Goal: Task Accomplishment & Management: Complete application form

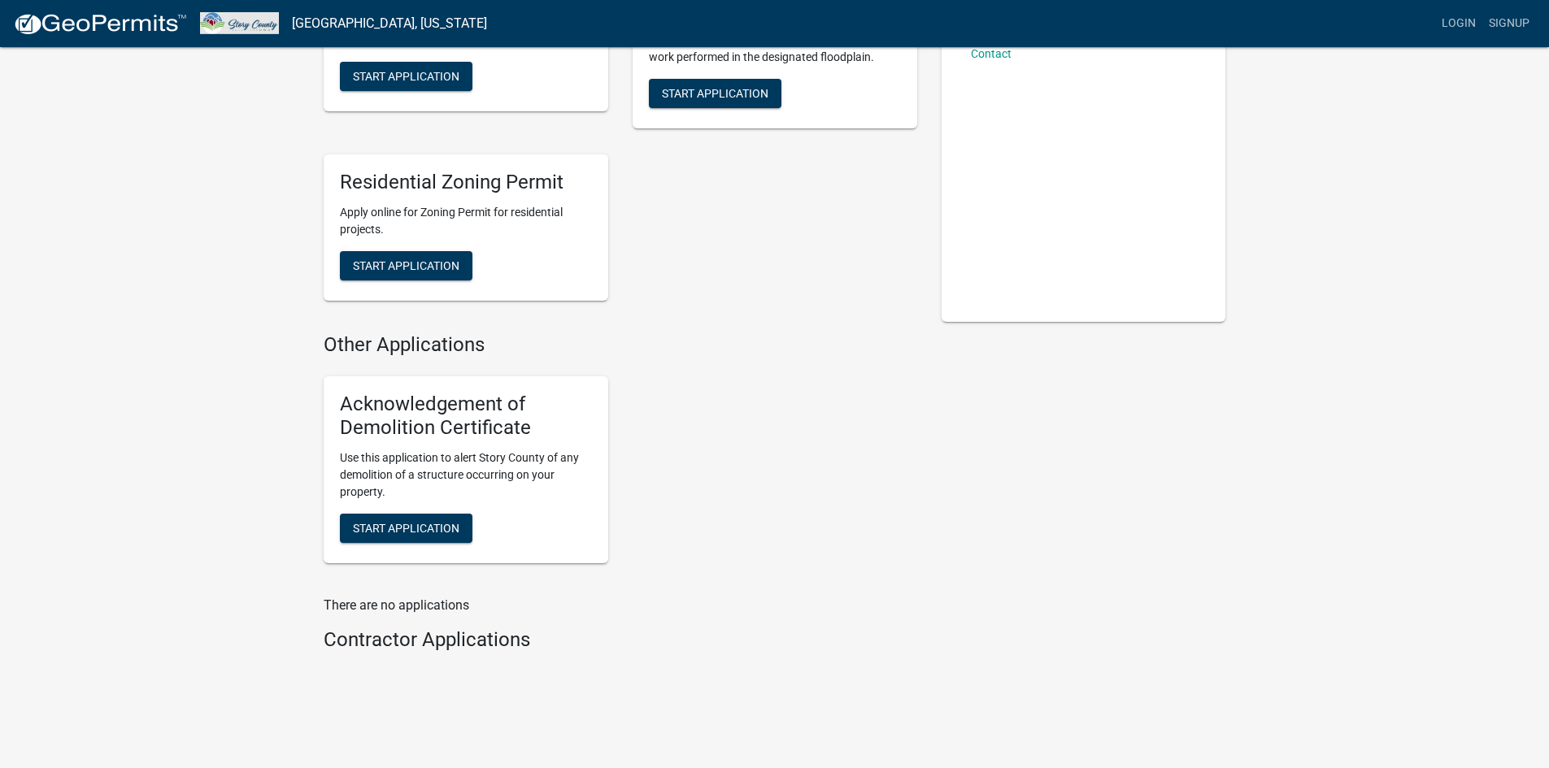
scroll to position [234, 0]
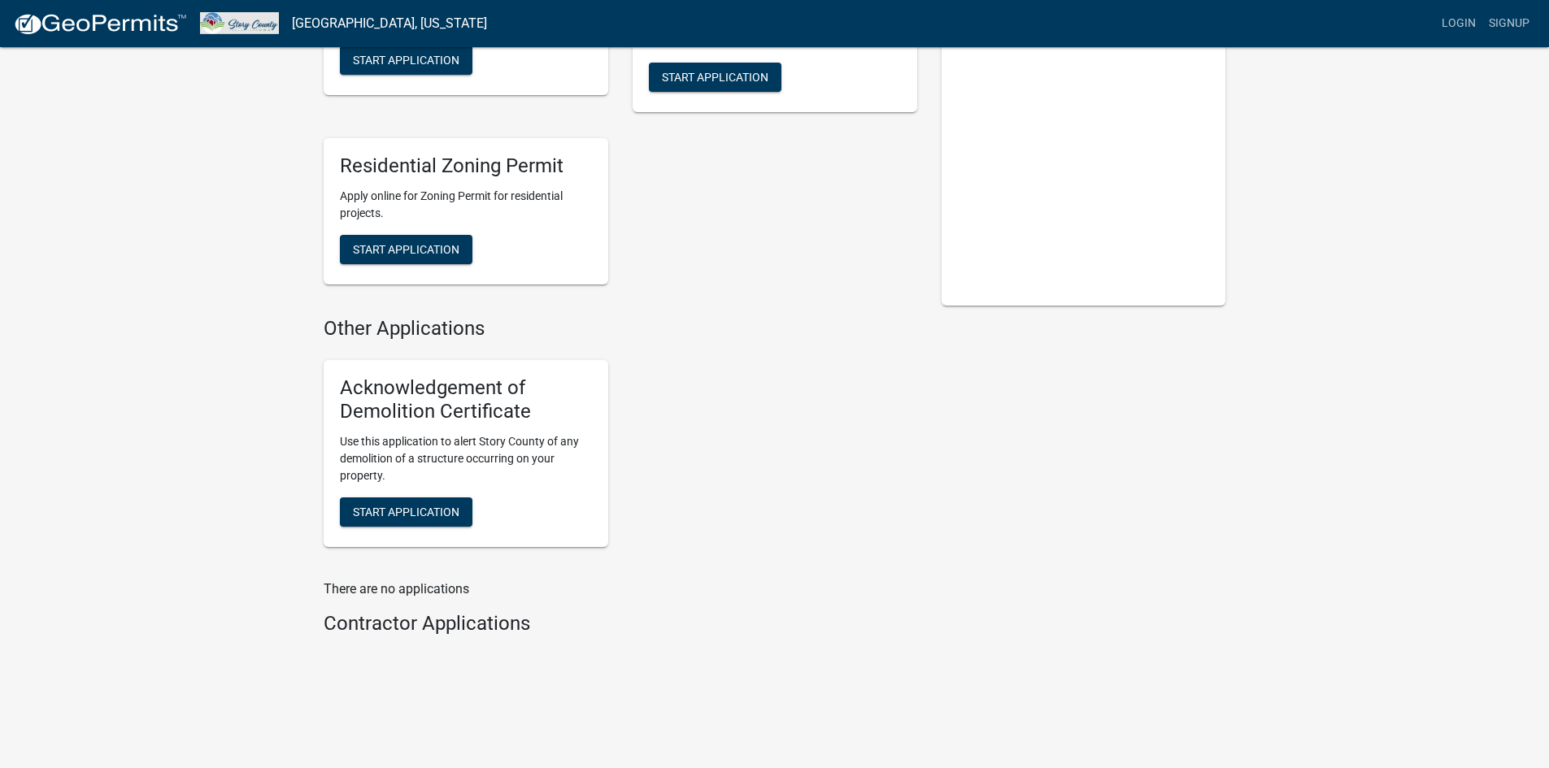
click at [433, 496] on div "Acknowledgement of Demolition Certificate Use this application to alert Story C…" at bounding box center [466, 453] width 285 height 187
click at [411, 510] on span "Start Application" at bounding box center [406, 511] width 107 height 13
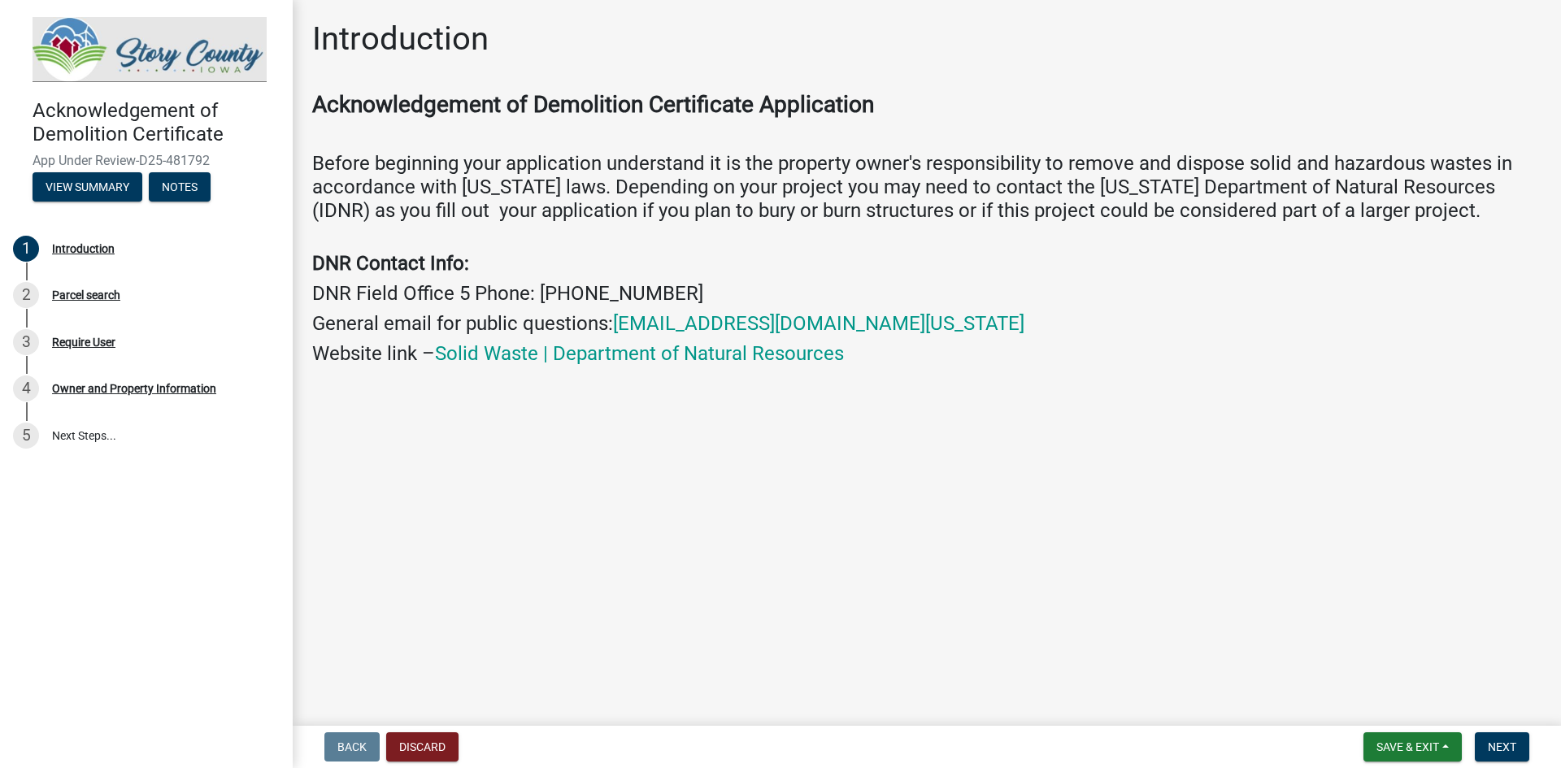
click at [747, 574] on main "Introduction Acknowledgement of Demolition Certificate Application Before begin…" at bounding box center [927, 360] width 1269 height 720
click at [1438, 752] on span "Save & Exit" at bounding box center [1408, 747] width 63 height 13
click at [1487, 748] on button "Next" at bounding box center [1502, 747] width 54 height 29
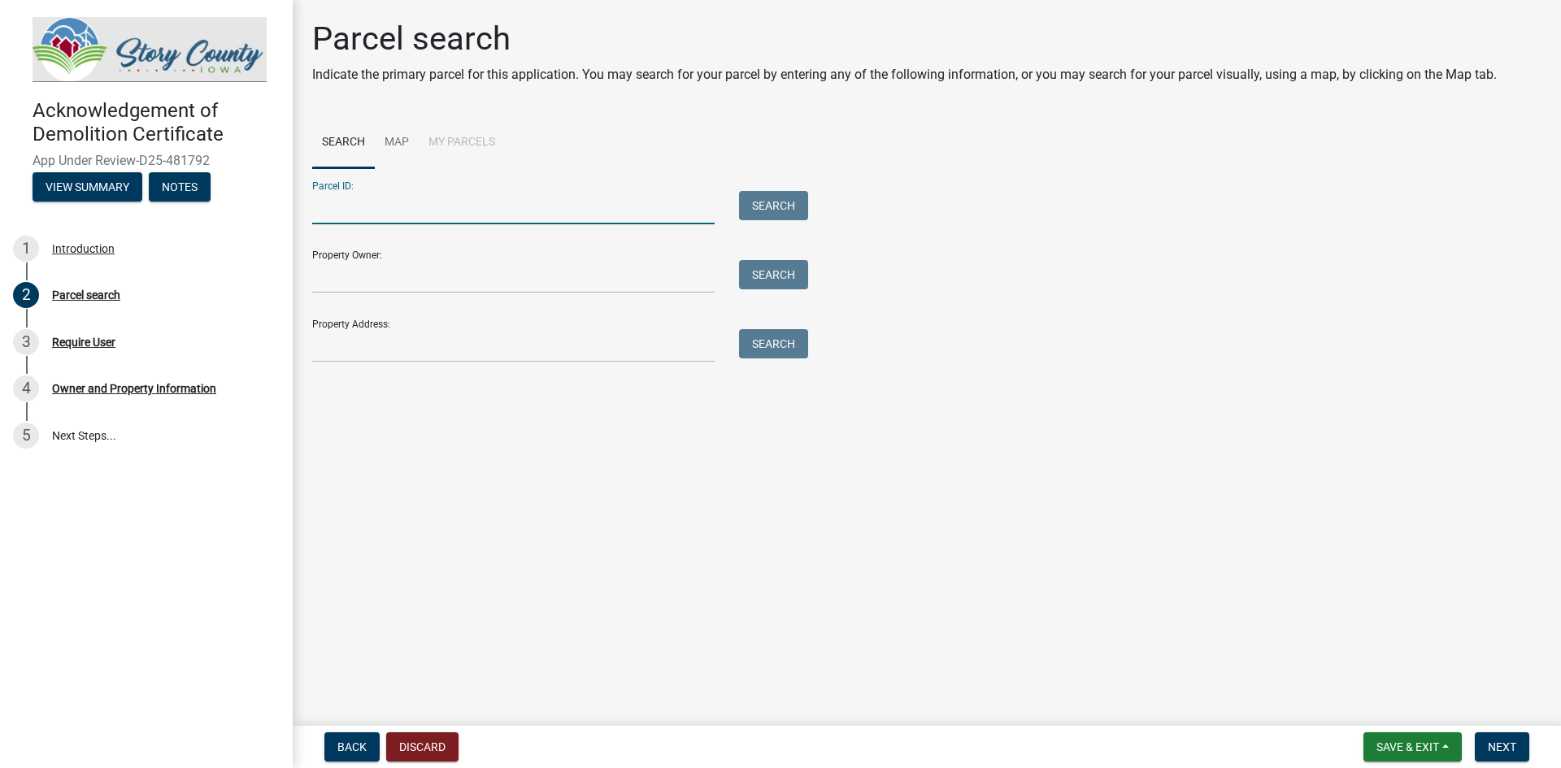
click at [445, 200] on input "Parcel ID:" at bounding box center [513, 207] width 403 height 33
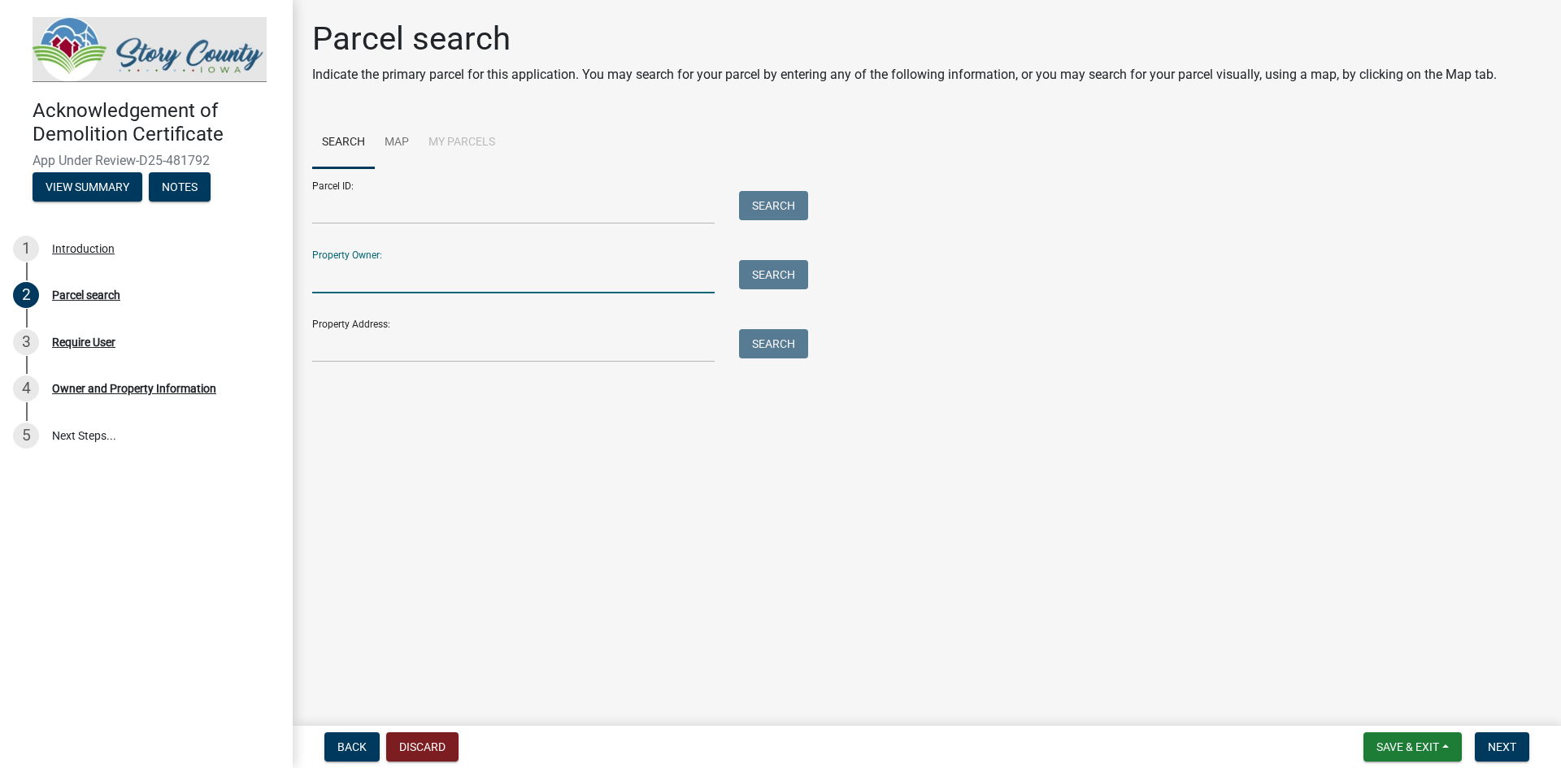
click at [359, 289] on input "Property Owner:" at bounding box center [513, 276] width 403 height 33
type input "[PERSON_NAME]"
click at [786, 256] on div "Property Owner: sally gorenz Search" at bounding box center [556, 265] width 488 height 56
click at [777, 270] on button "Search" at bounding box center [773, 274] width 69 height 29
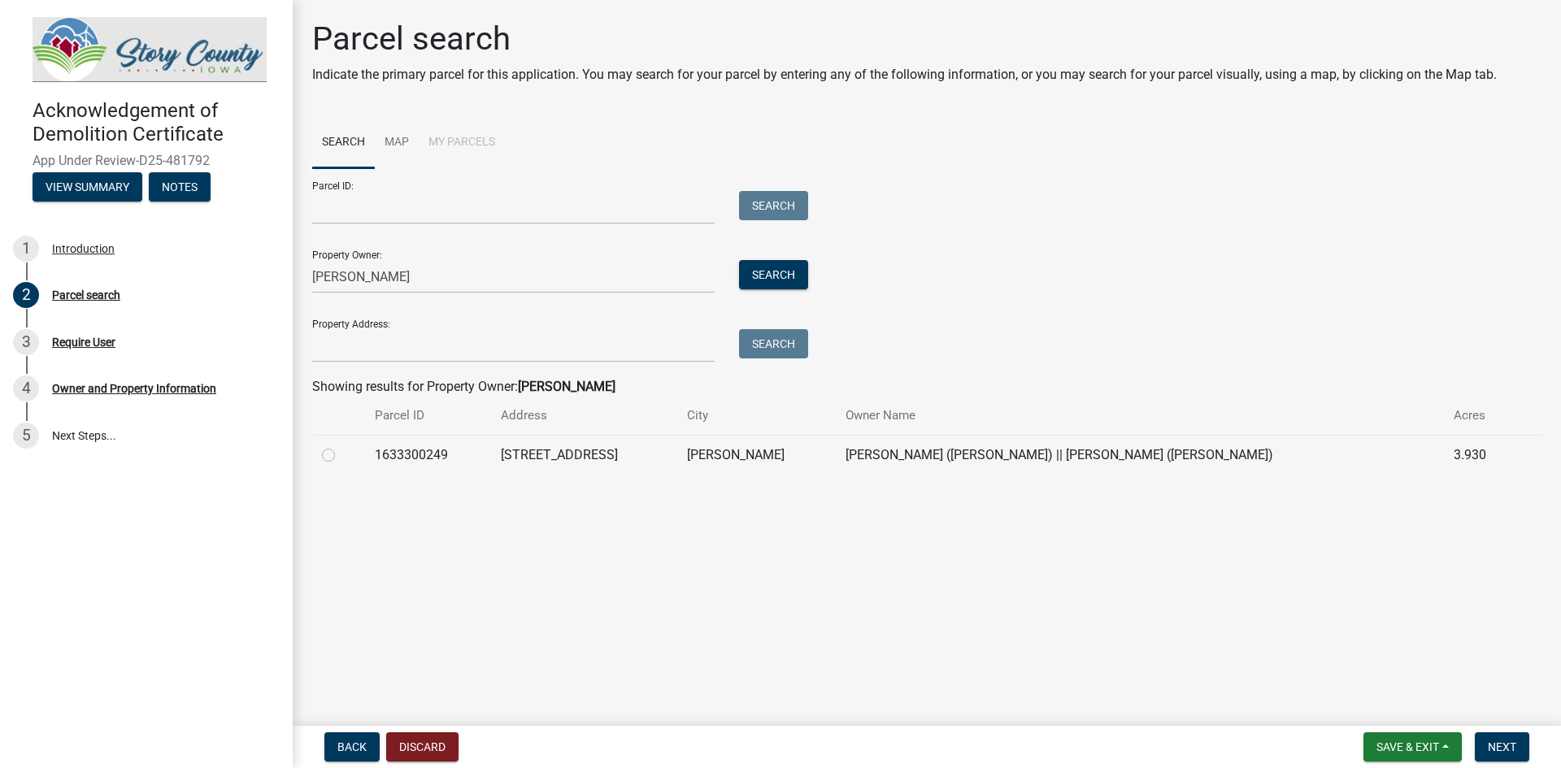
click at [1076, 455] on td "[PERSON_NAME] ([PERSON_NAME]) || [PERSON_NAME] ([PERSON_NAME])" at bounding box center [1140, 455] width 608 height 40
click at [491, 433] on th "Parcel ID" at bounding box center [428, 416] width 126 height 38
click at [342, 446] on label at bounding box center [342, 446] width 0 height 0
click at [342, 451] on input "radio" at bounding box center [347, 451] width 11 height 11
radio input "true"
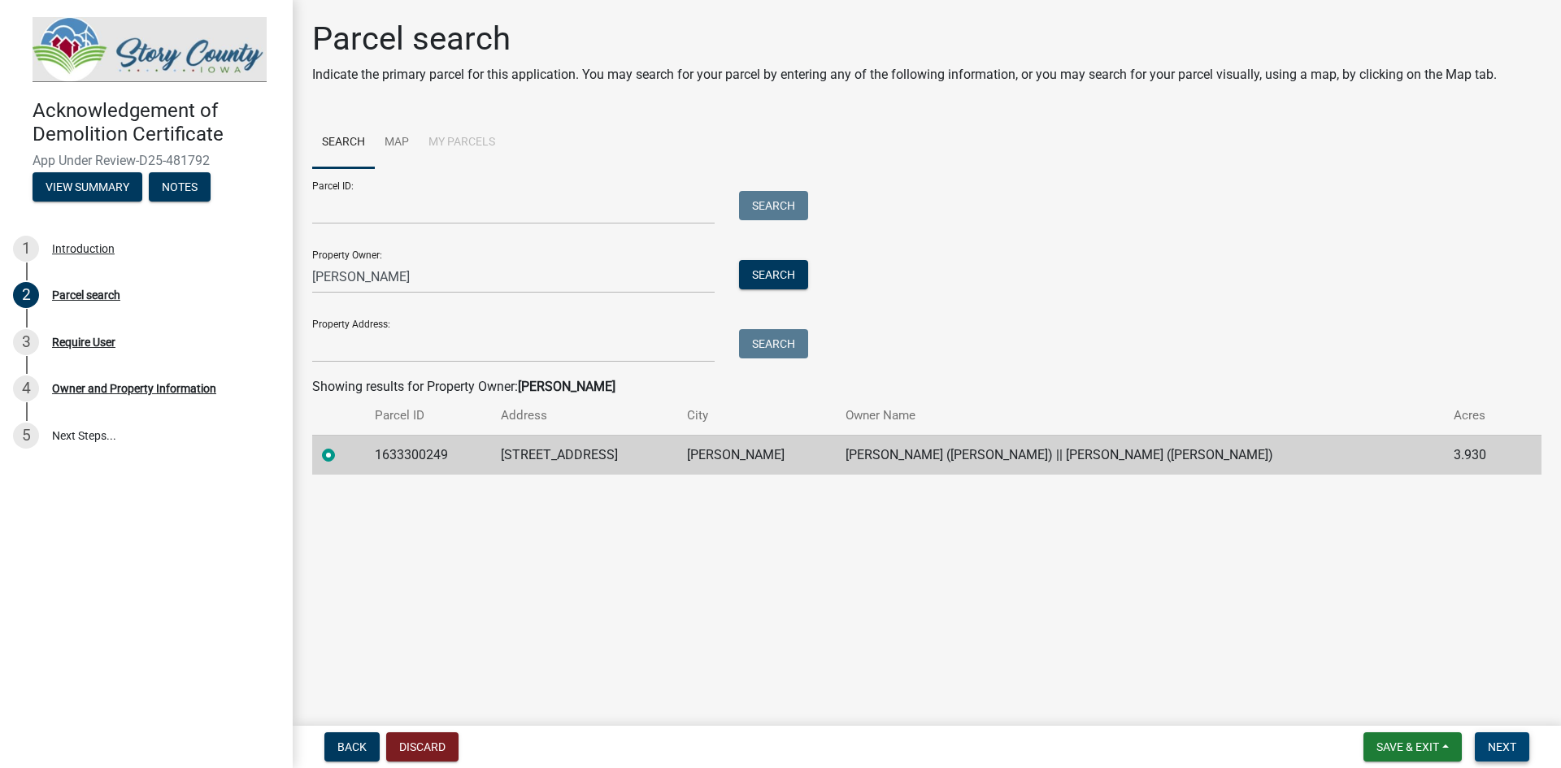
click at [1530, 750] on button "Next" at bounding box center [1502, 747] width 54 height 29
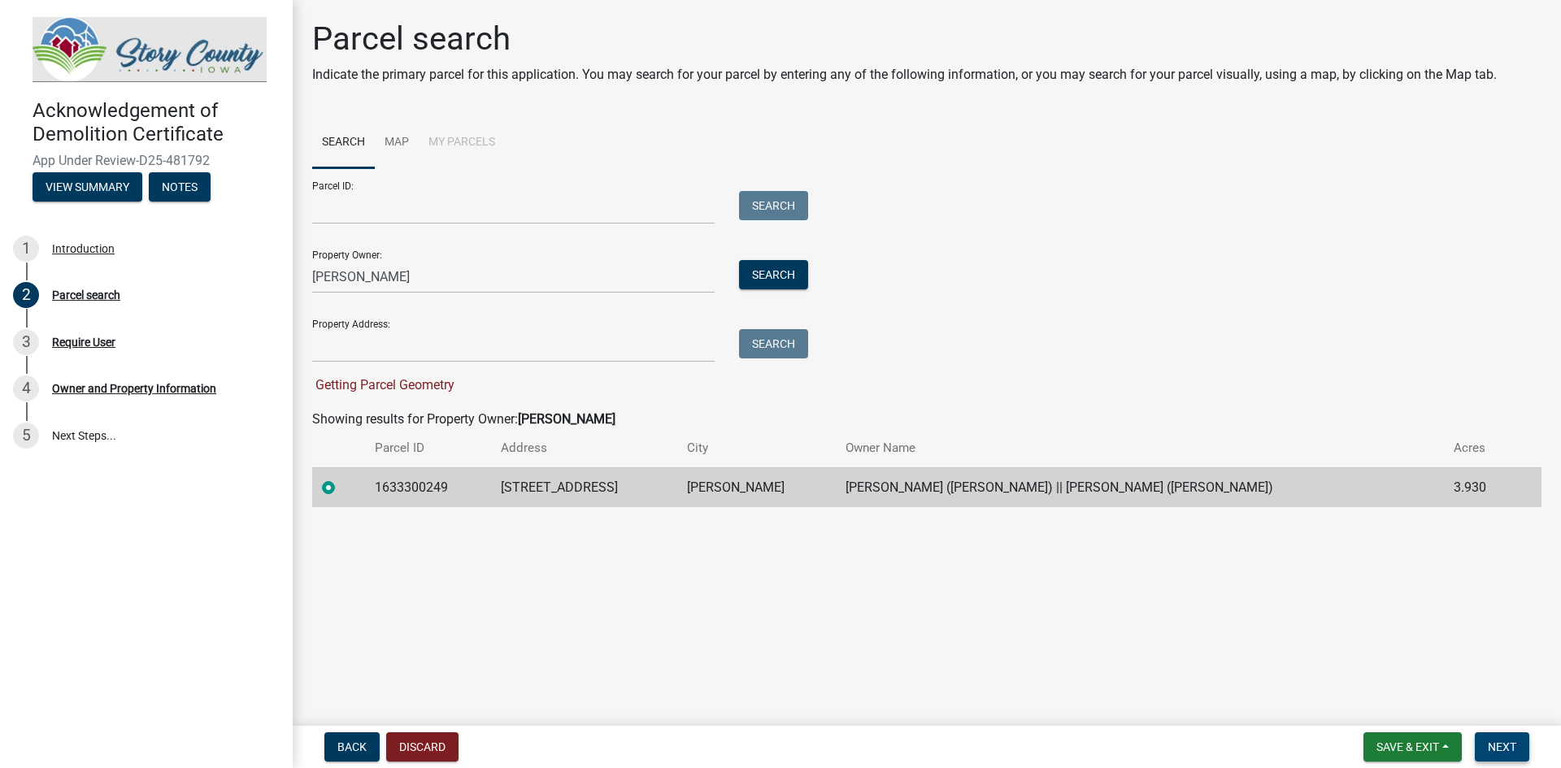
click at [1502, 738] on button "Next" at bounding box center [1502, 747] width 54 height 29
click at [1521, 752] on button "Next" at bounding box center [1502, 747] width 54 height 29
click at [1516, 751] on span "Next" at bounding box center [1502, 747] width 28 height 13
click at [337, 488] on div at bounding box center [338, 488] width 33 height 20
click at [342, 478] on label at bounding box center [342, 478] width 0 height 0
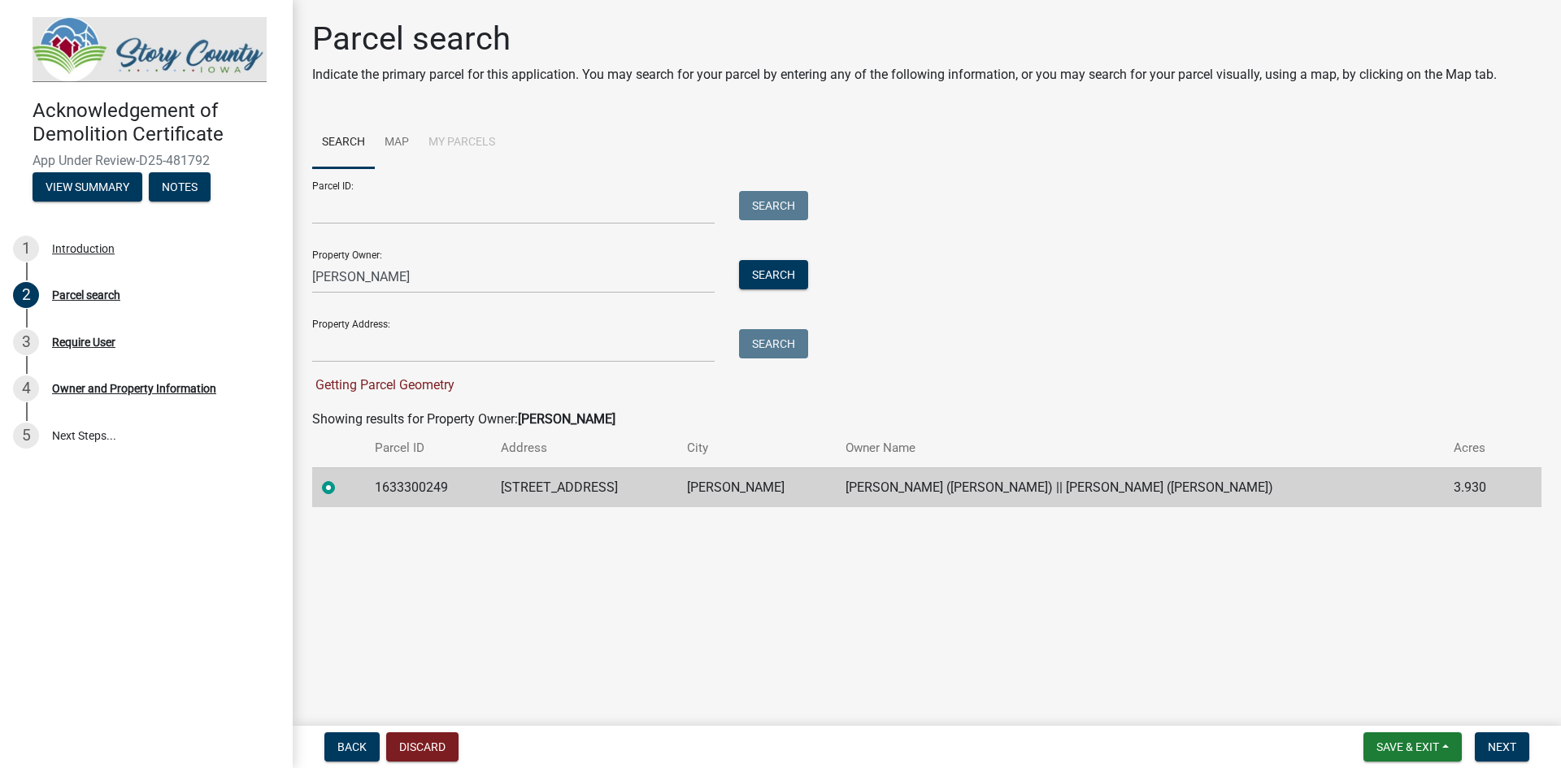
click at [342, 485] on input "radio" at bounding box center [347, 483] width 11 height 11
click at [342, 478] on label at bounding box center [342, 478] width 0 height 0
click at [342, 489] on input "radio" at bounding box center [347, 483] width 11 height 11
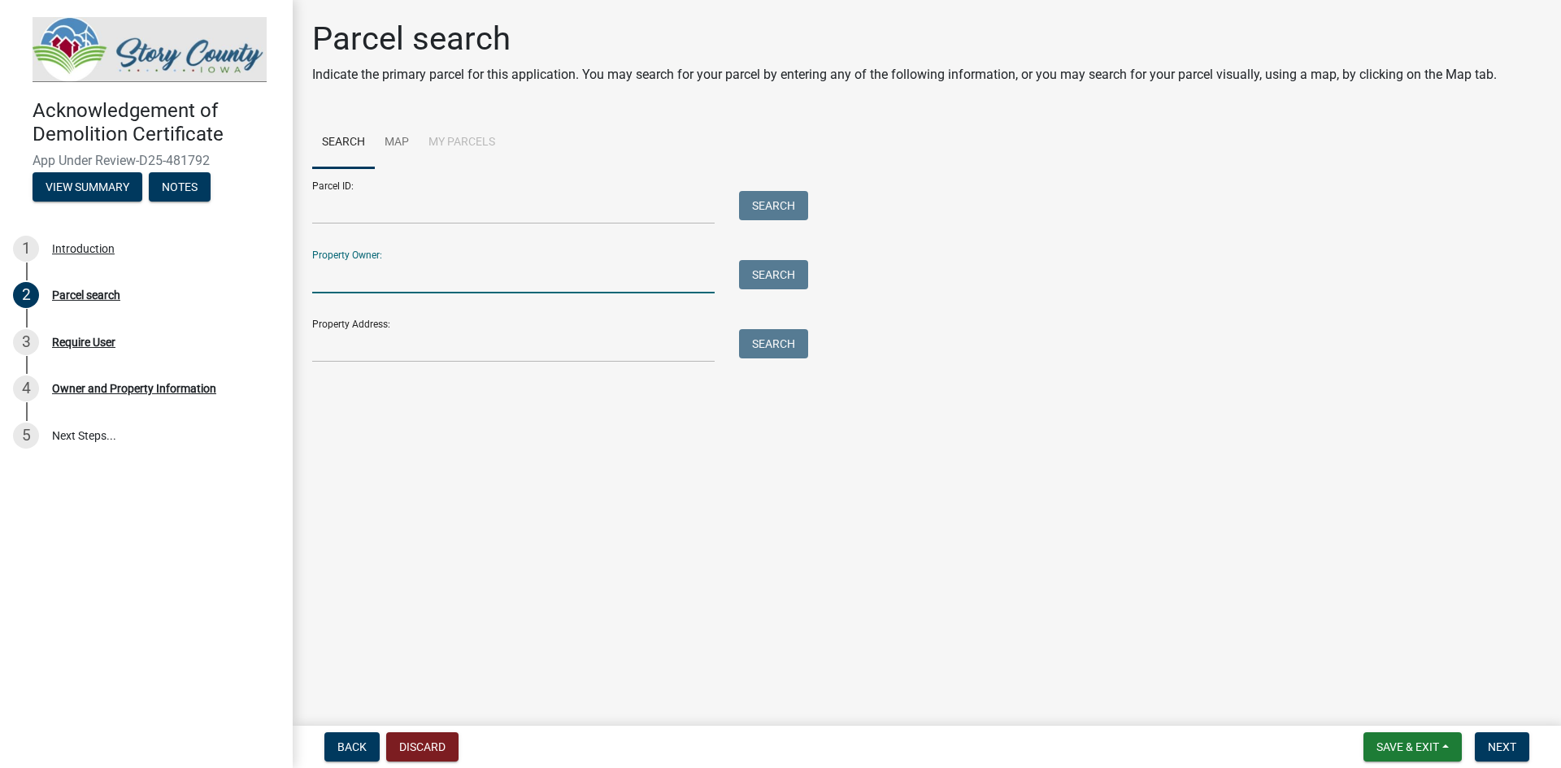
click at [359, 285] on input "Property Owner:" at bounding box center [513, 276] width 403 height 33
type input "[PERSON_NAME]"
click at [782, 278] on button "Search" at bounding box center [773, 274] width 69 height 29
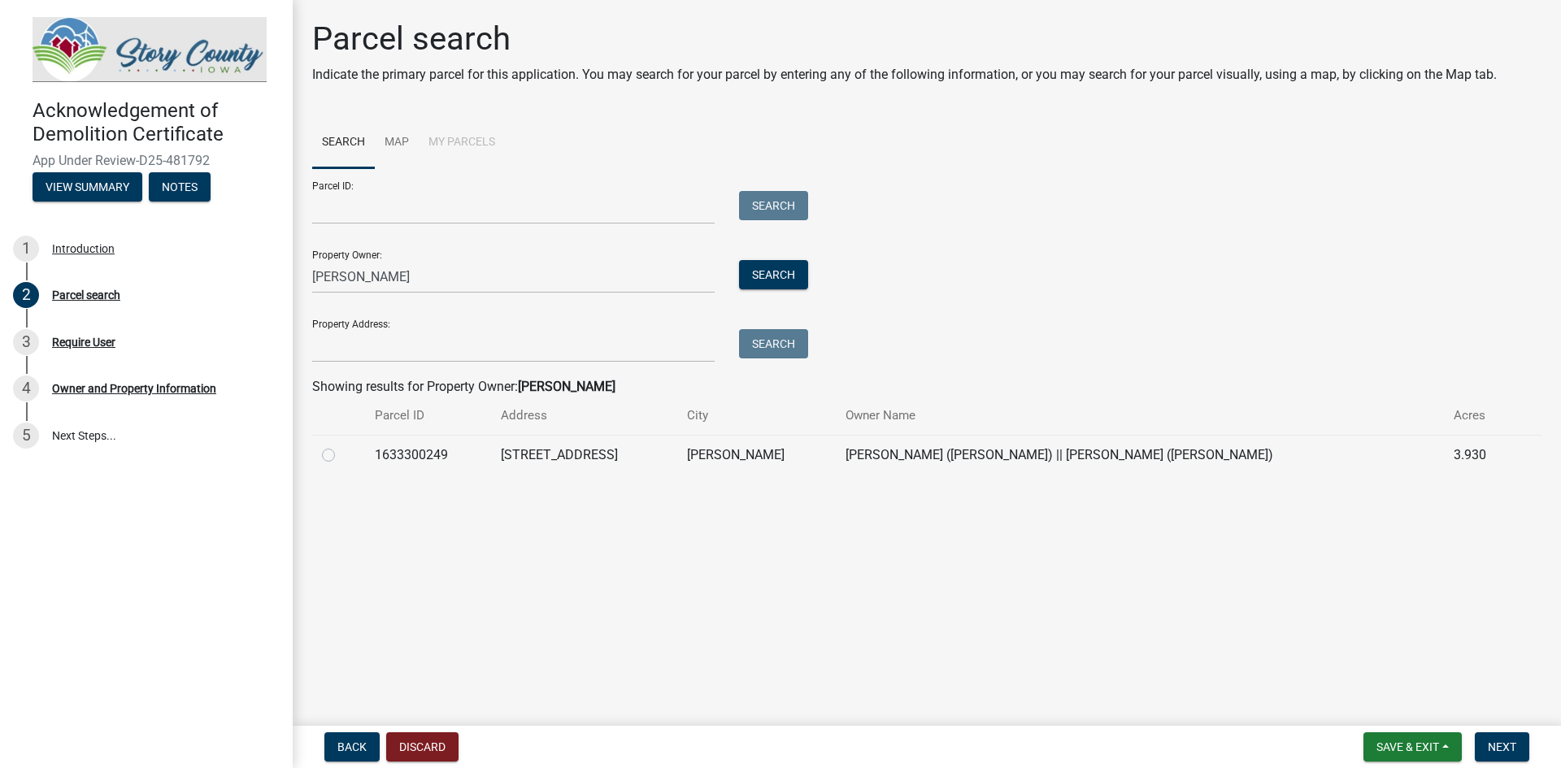
click at [342, 446] on label at bounding box center [342, 446] width 0 height 0
click at [342, 456] on input "radio" at bounding box center [347, 451] width 11 height 11
radio input "true"
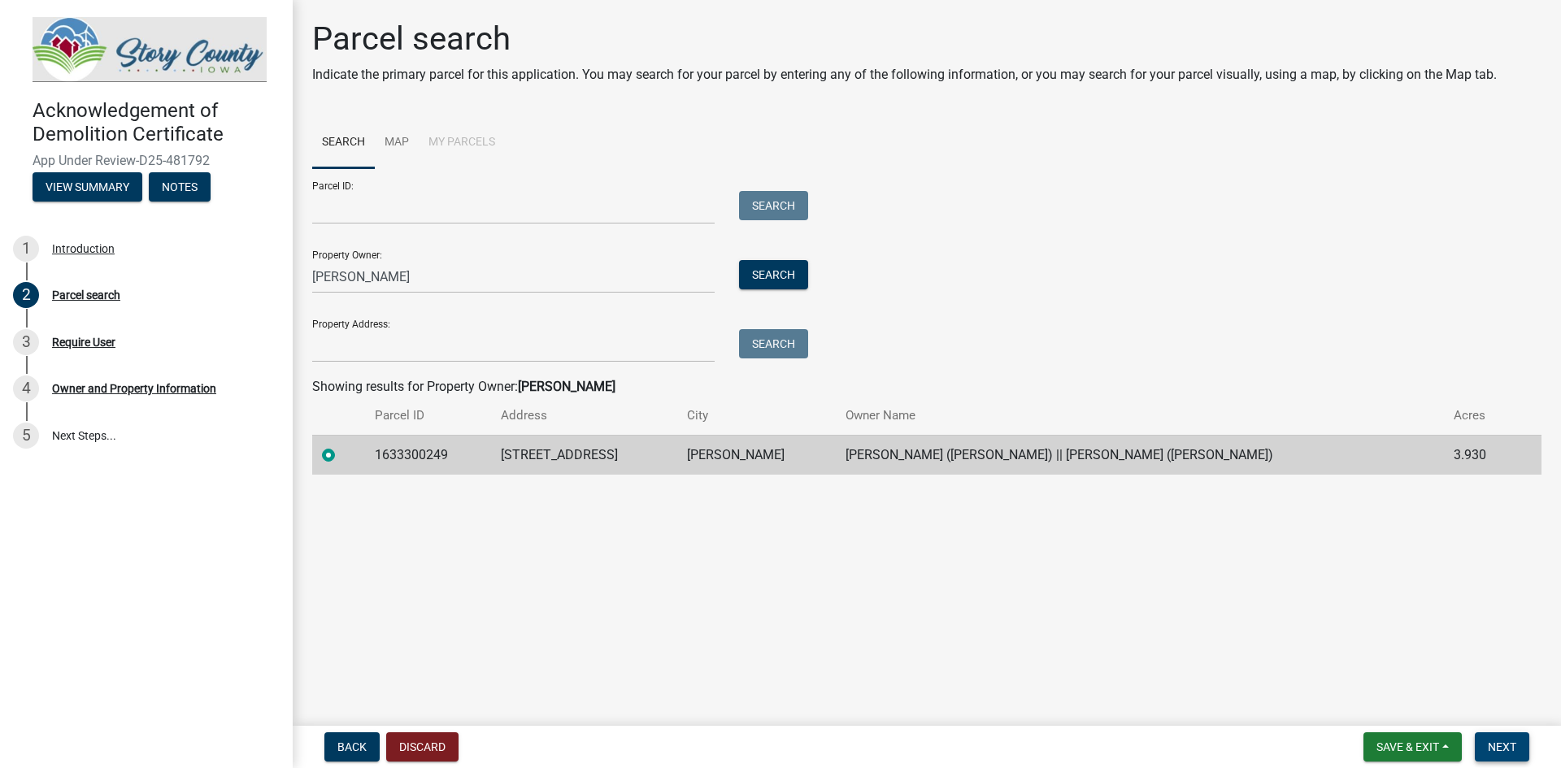
click at [1508, 752] on span "Next" at bounding box center [1502, 747] width 28 height 13
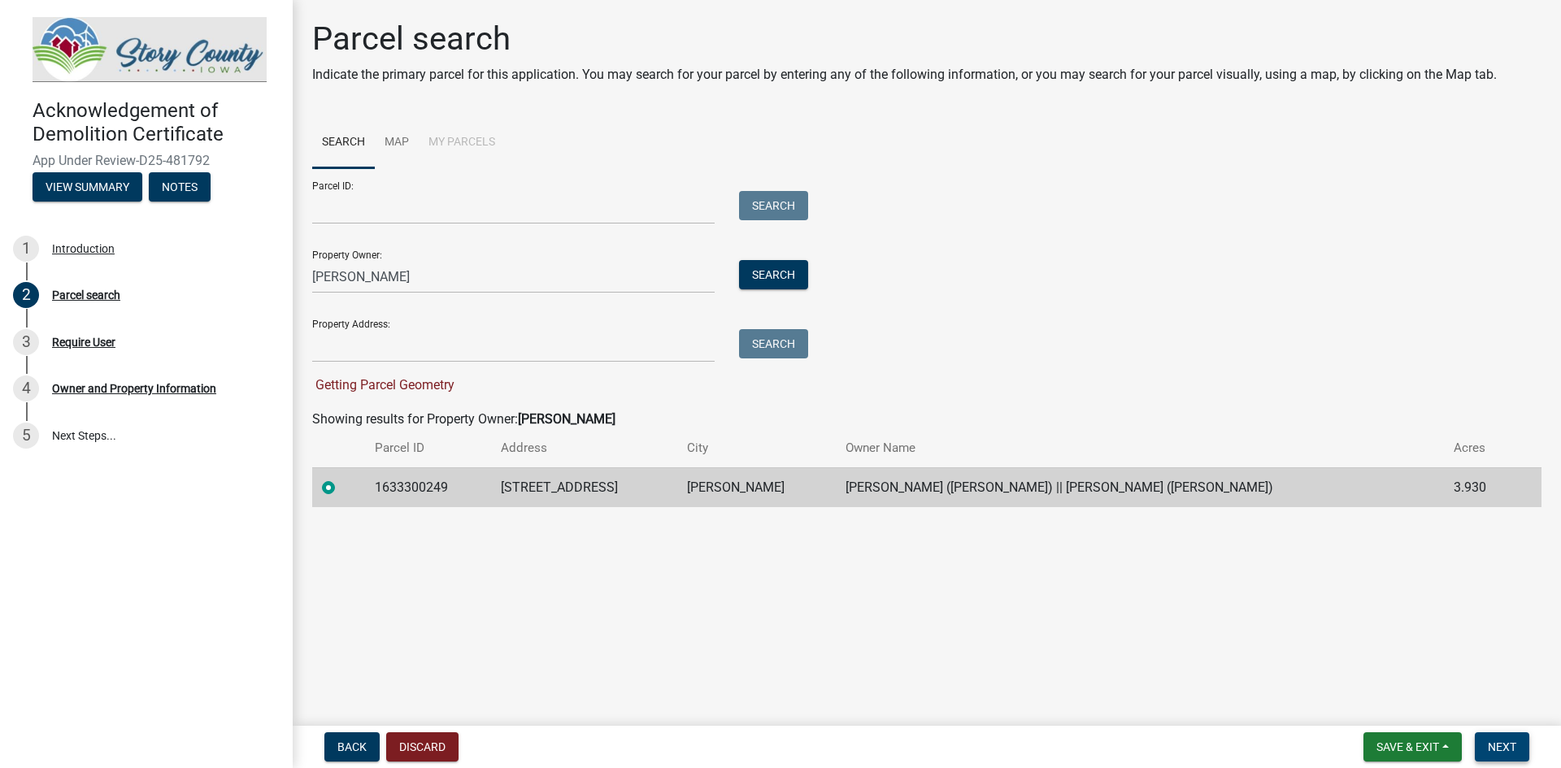
click at [1509, 749] on span "Next" at bounding box center [1502, 747] width 28 height 13
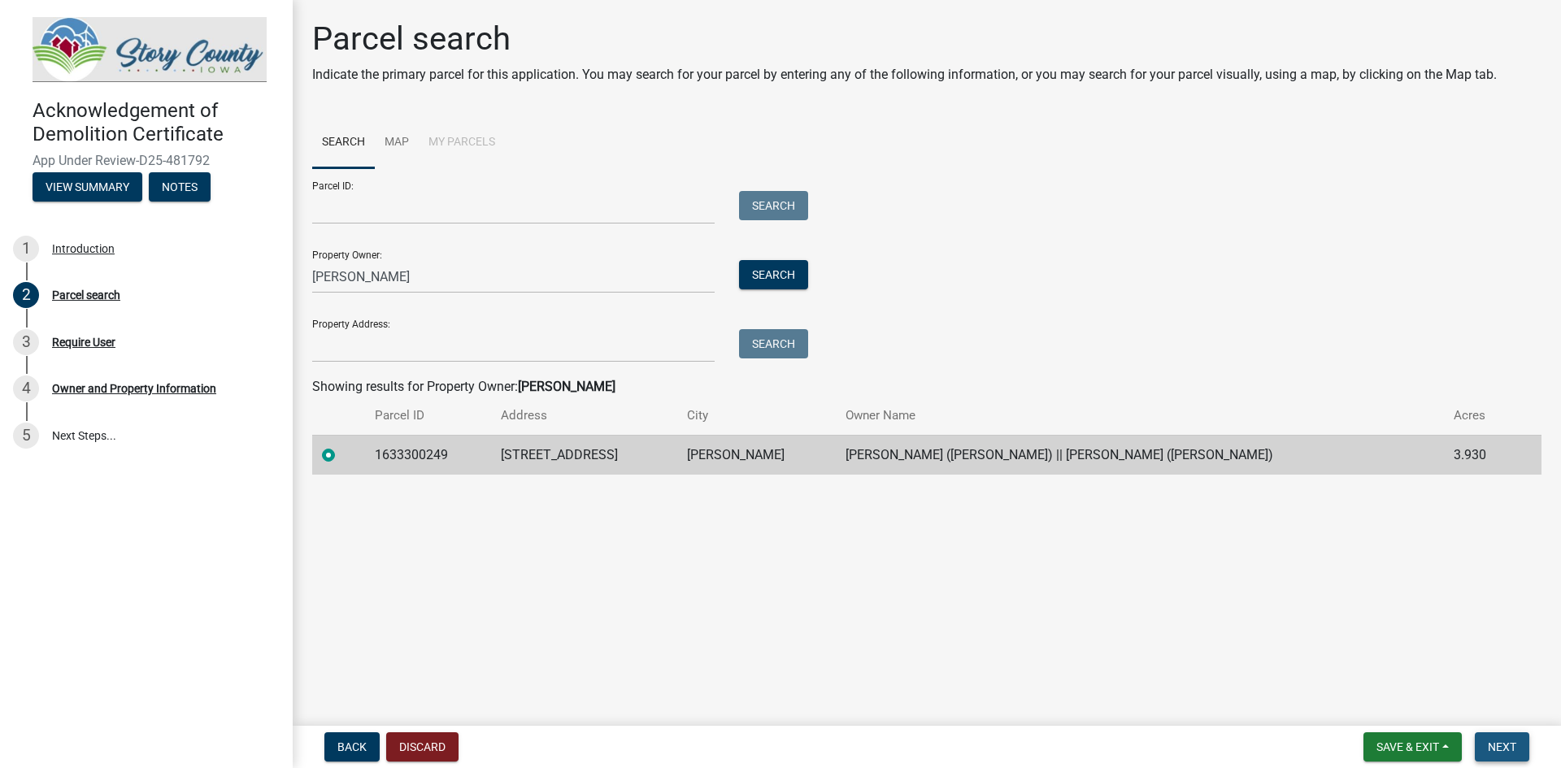
click at [1491, 744] on span "Next" at bounding box center [1502, 747] width 28 height 13
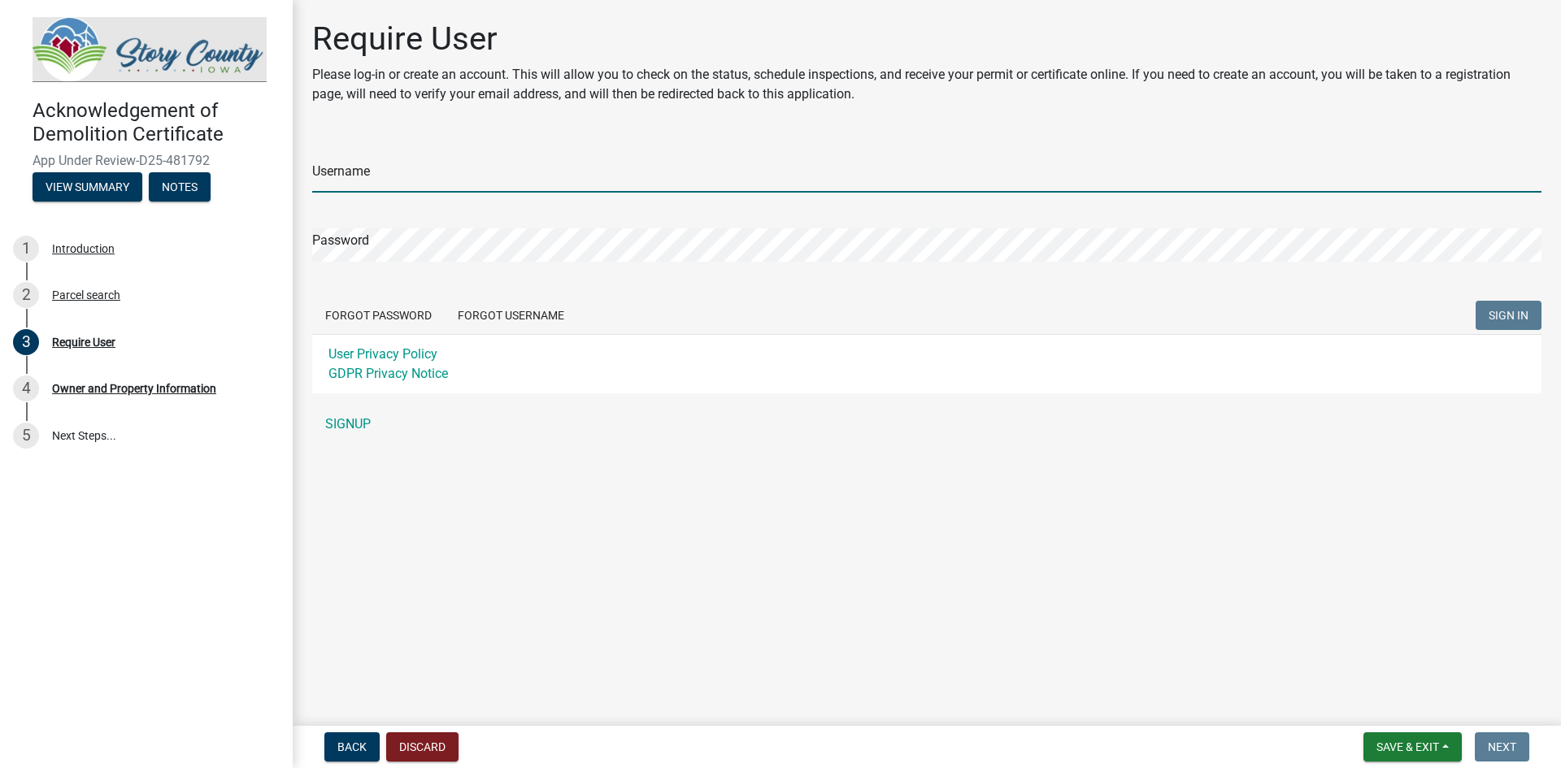
click at [333, 168] on input "Username" at bounding box center [927, 175] width 1230 height 33
click at [382, 179] on input "Username" at bounding box center [927, 175] width 1230 height 33
type input "w"
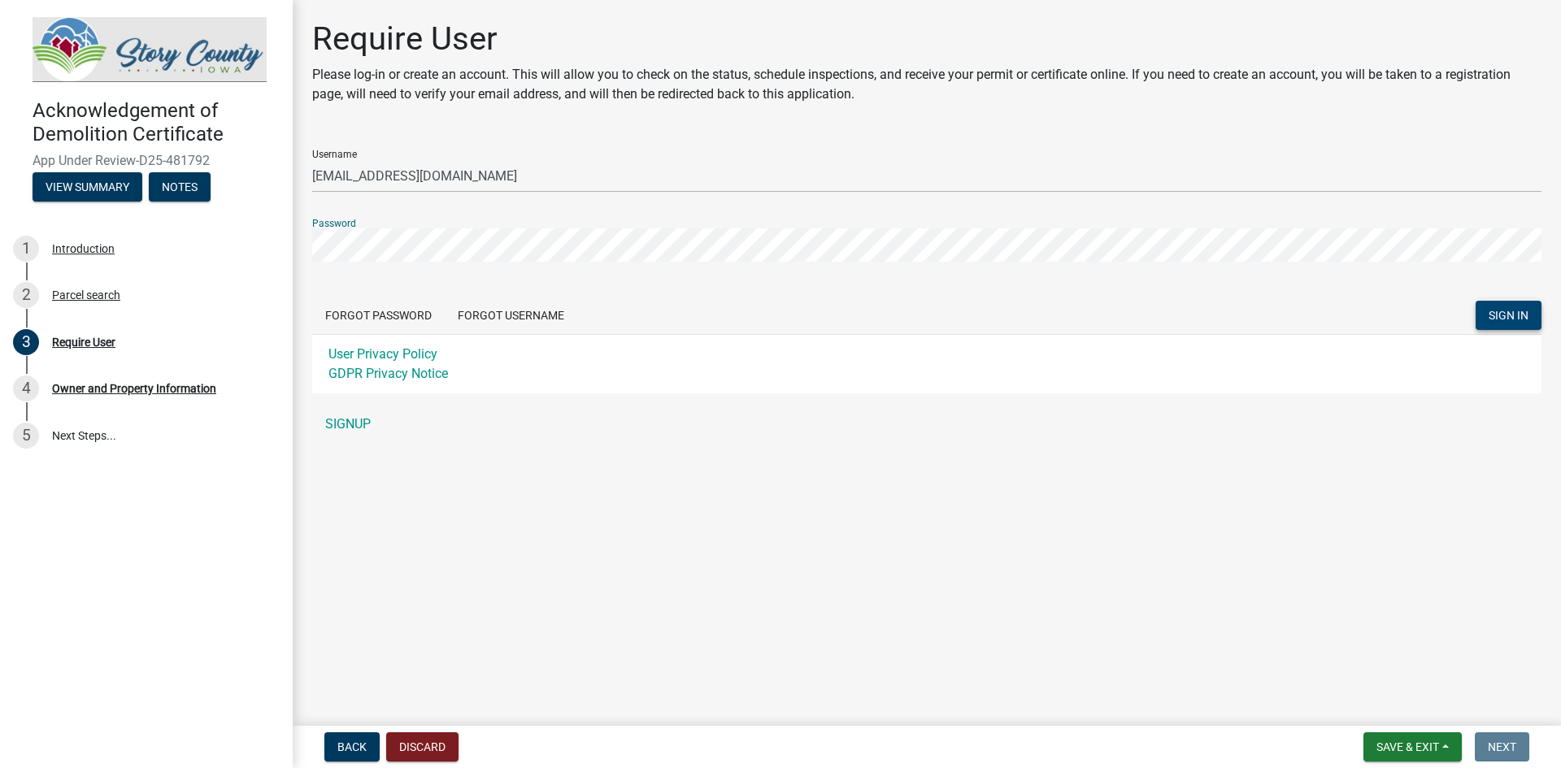
click at [1492, 320] on span "SIGN IN" at bounding box center [1509, 315] width 40 height 13
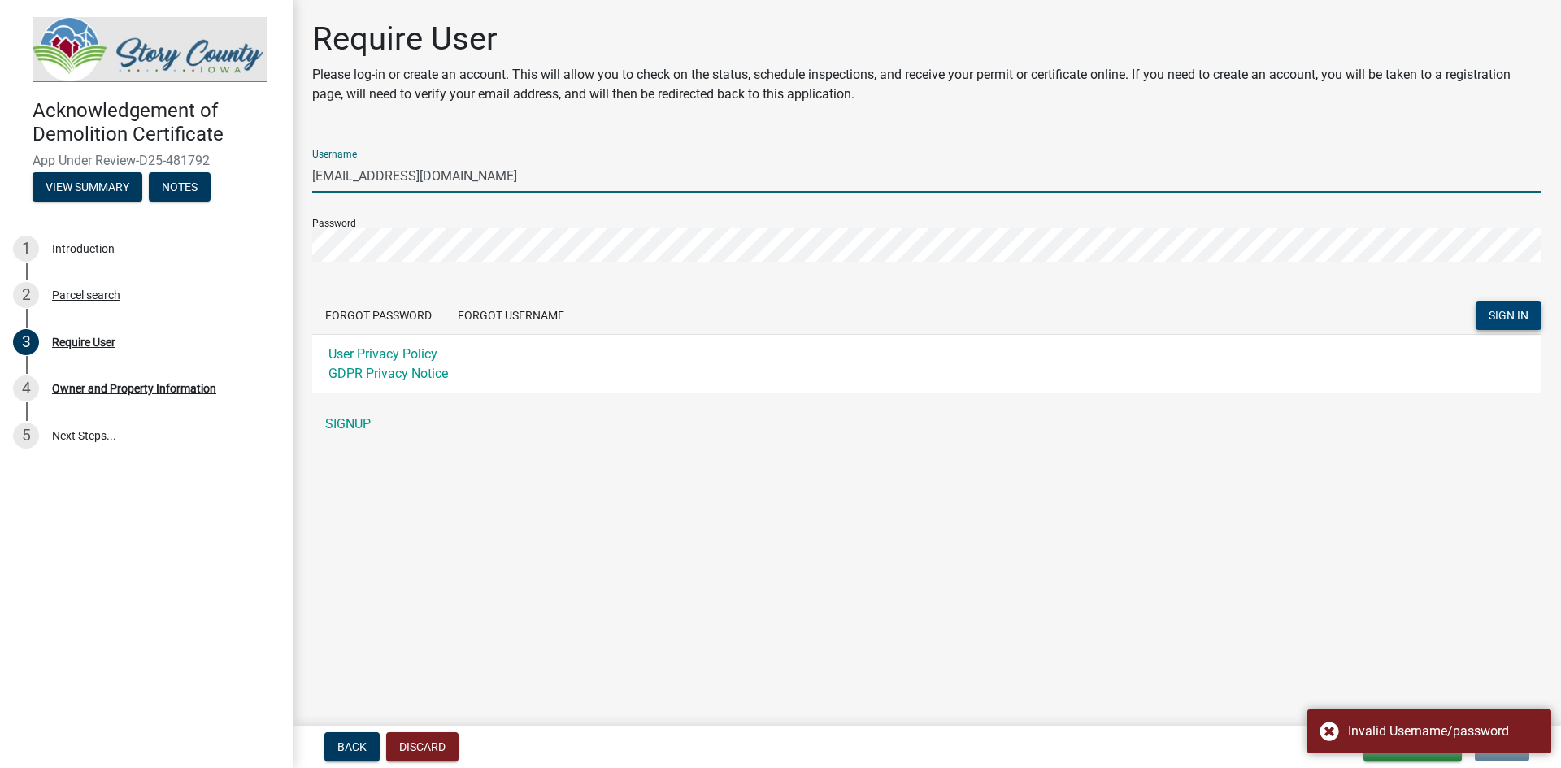
click at [560, 165] on input "[EMAIL_ADDRESS][DOMAIN_NAME]" at bounding box center [927, 175] width 1230 height 33
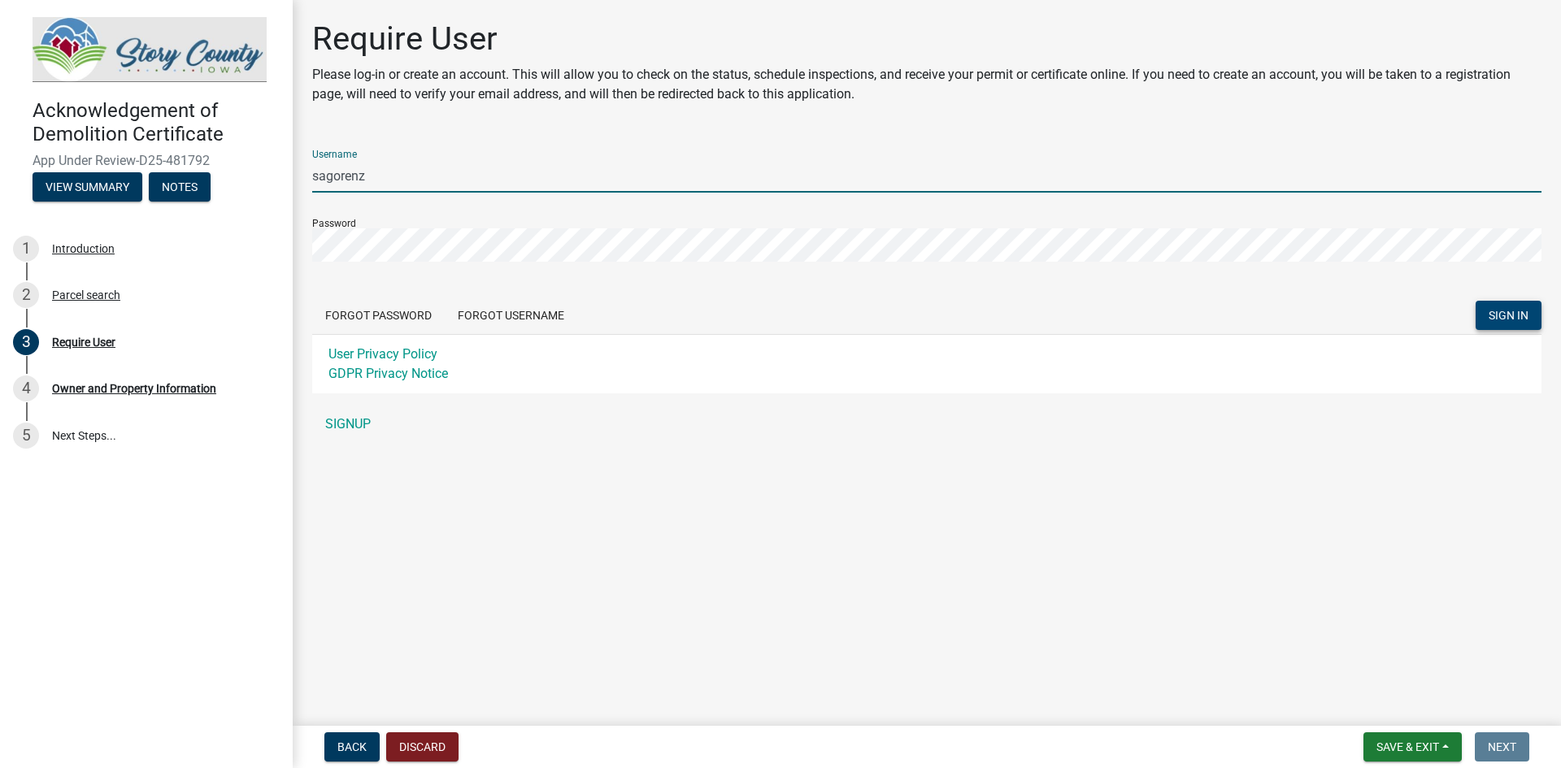
type input "sagorenz"
click at [1513, 311] on span "SIGN IN" at bounding box center [1509, 315] width 40 height 13
